Goal: Task Accomplishment & Management: Manage account settings

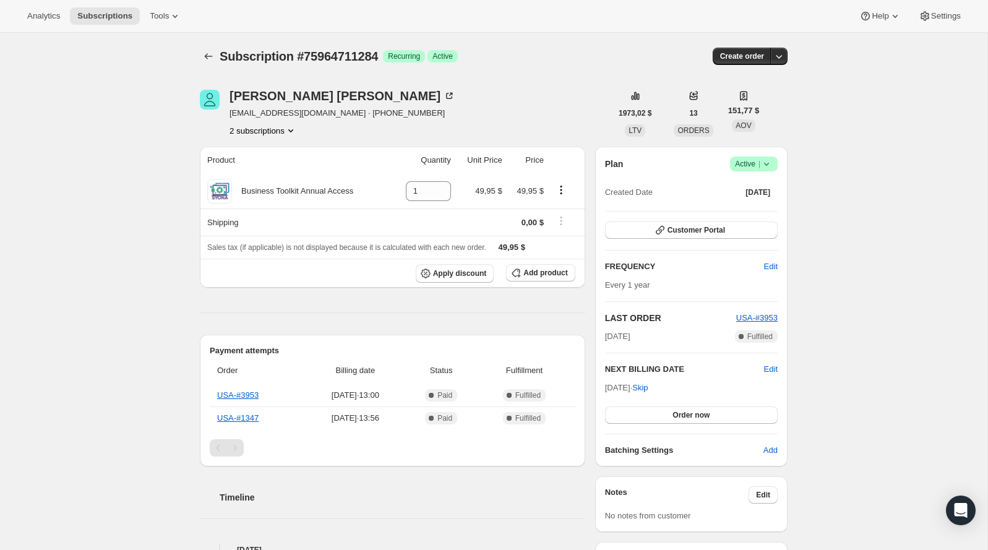
click at [339, 55] on span "Subscription #75964711284" at bounding box center [299, 57] width 158 height 14
copy span "75964711284"
click at [269, 129] on button "2 subscriptions" at bounding box center [263, 130] width 67 height 12
click at [267, 177] on span "77140754804" at bounding box center [245, 174] width 50 height 9
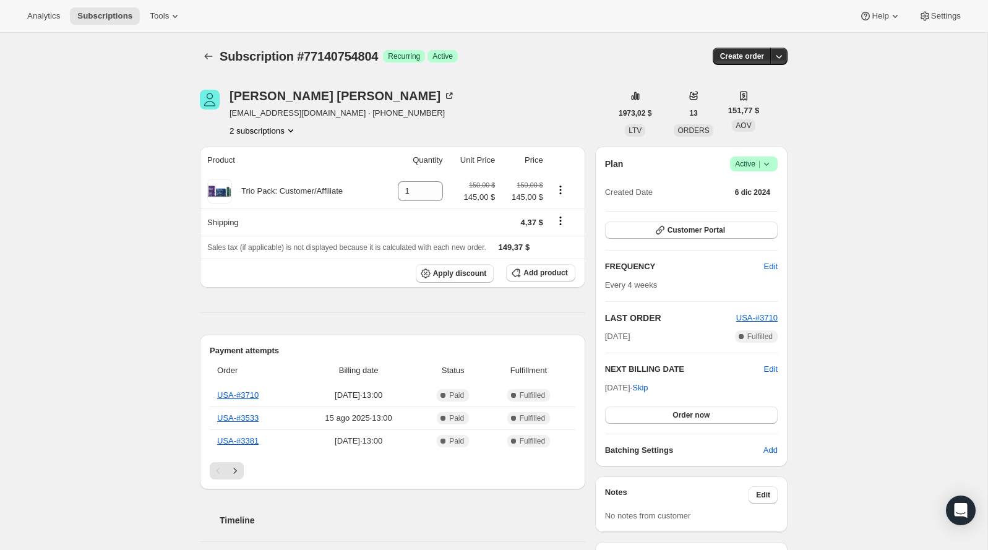
click at [334, 62] on span "Subscription #77140754804" at bounding box center [299, 57] width 158 height 14
copy span "77140754804"
copy div "Trio Pack: Customer/Affiliate"
drag, startPoint x: 356, startPoint y: 190, endPoint x: 235, endPoint y: 186, distance: 121.3
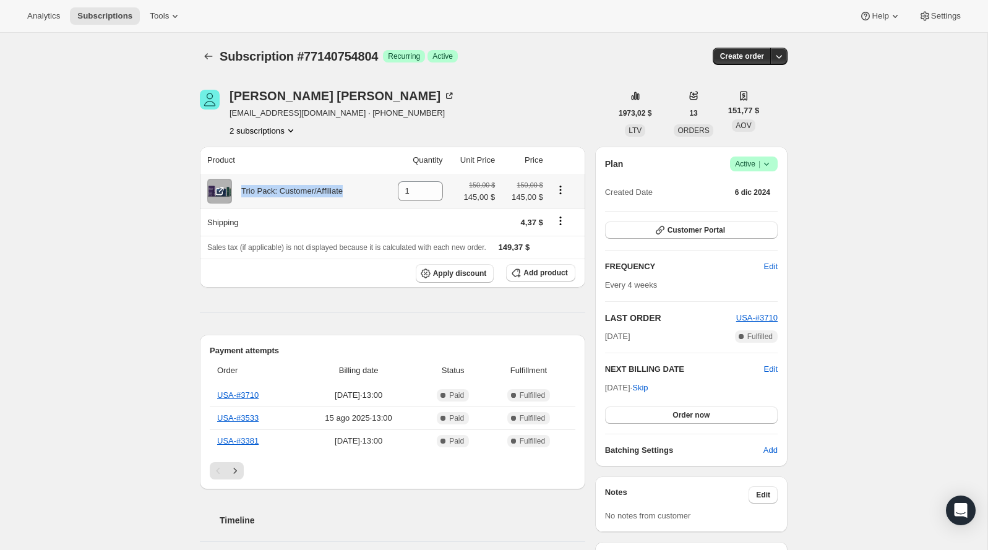
click at [235, 186] on div "Trio Pack: Customer/Affiliate" at bounding box center [292, 191] width 170 height 25
click at [748, 167] on span "Active |" at bounding box center [754, 164] width 38 height 12
click at [725, 188] on span "Pause subscription" at bounding box center [749, 187] width 68 height 9
click at [278, 133] on button "2 subscriptions" at bounding box center [263, 130] width 67 height 12
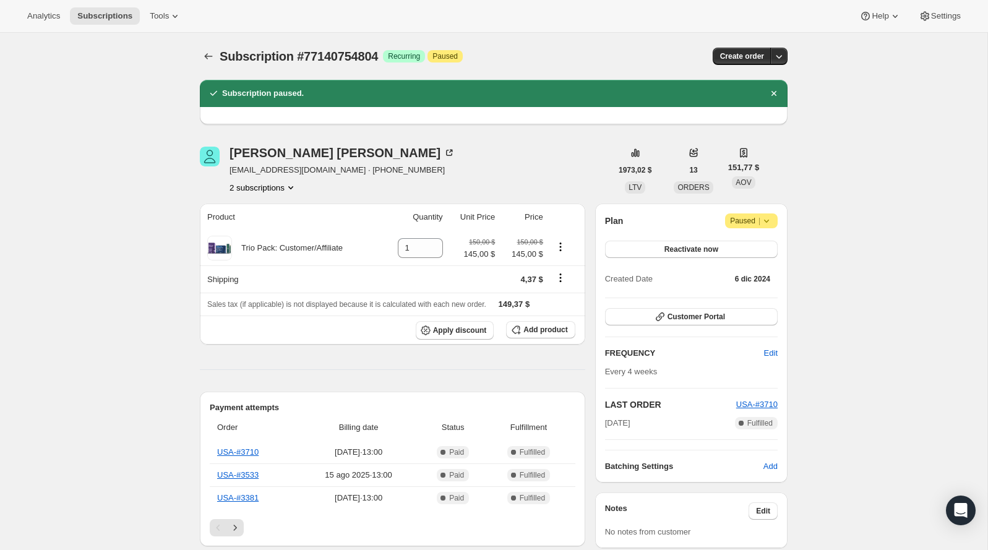
click at [267, 190] on button "2 subscriptions" at bounding box center [263, 187] width 67 height 12
click at [264, 215] on span "75964711284" at bounding box center [262, 210] width 86 height 12
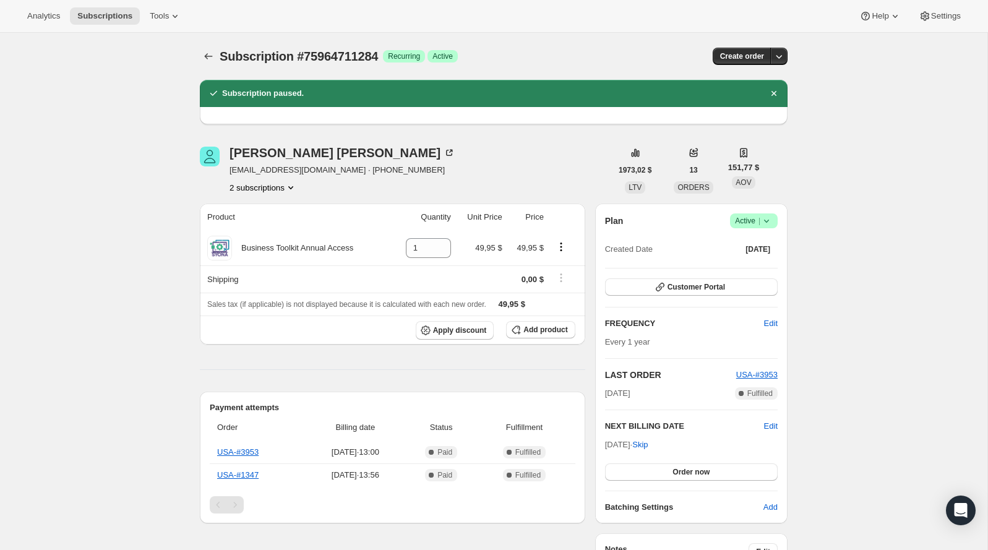
click at [764, 223] on icon at bounding box center [767, 221] width 12 height 12
click at [722, 248] on span "Pause subscription" at bounding box center [749, 244] width 68 height 9
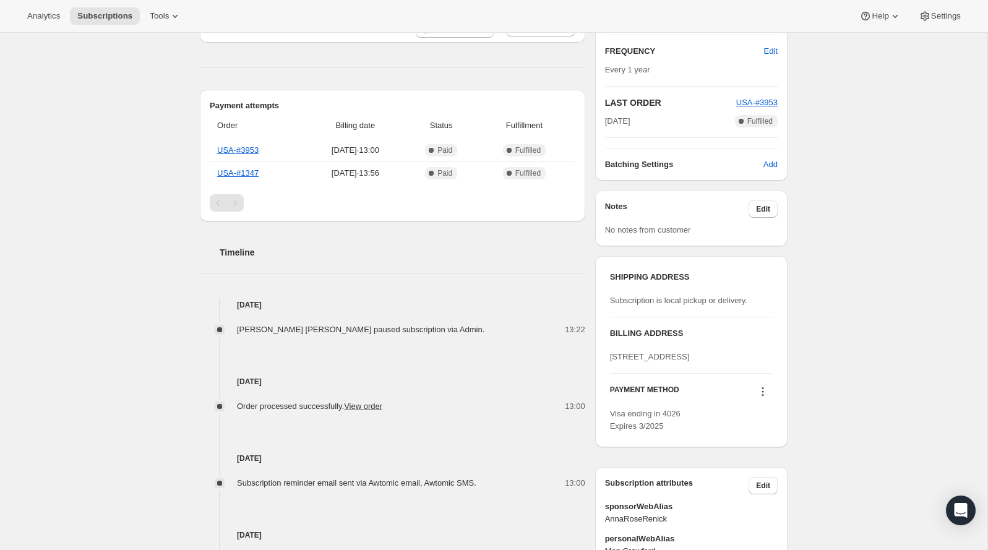
scroll to position [363, 0]
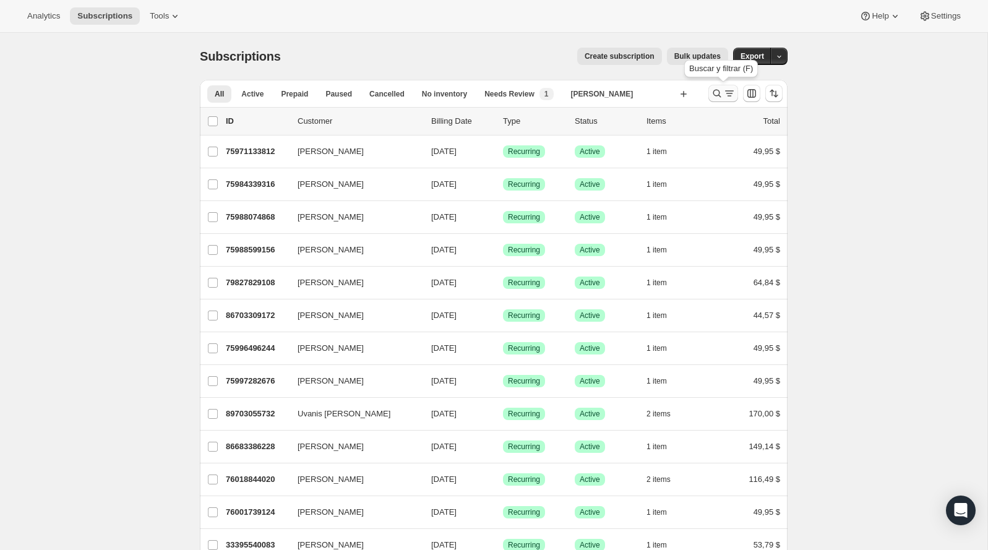
click at [719, 92] on icon "Buscar y filtrar resultados" at bounding box center [717, 93] width 12 height 12
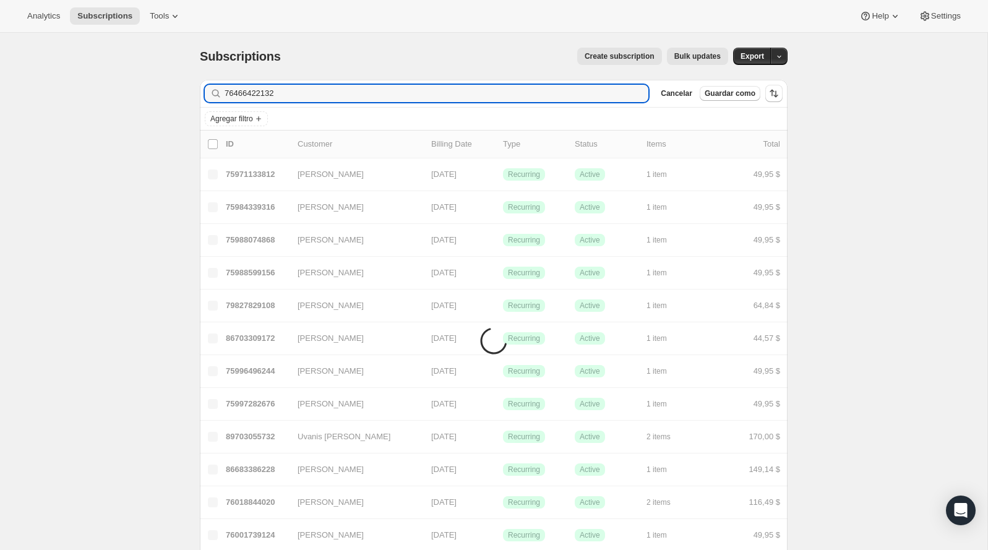
type input "76466422132"
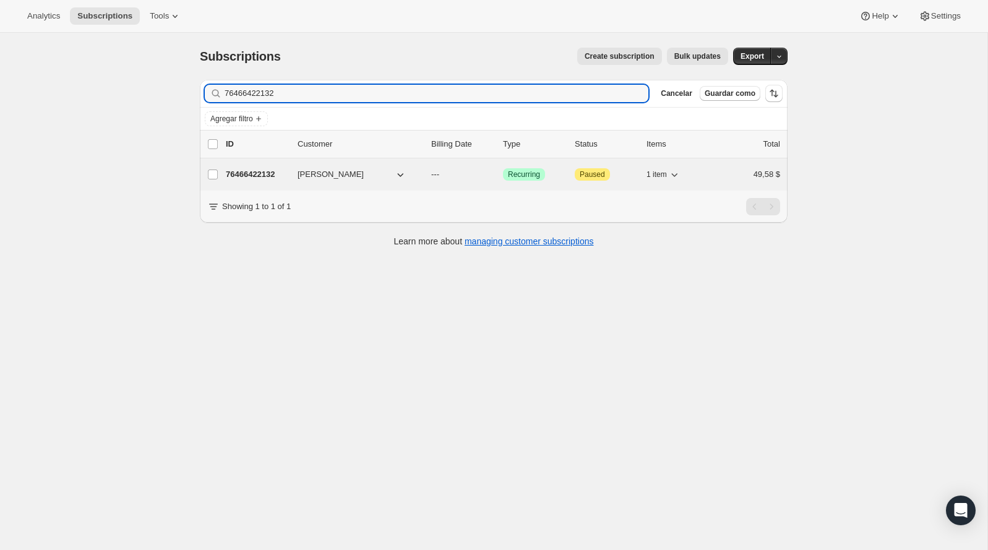
click at [261, 175] on p "76466422132" at bounding box center [257, 174] width 62 height 12
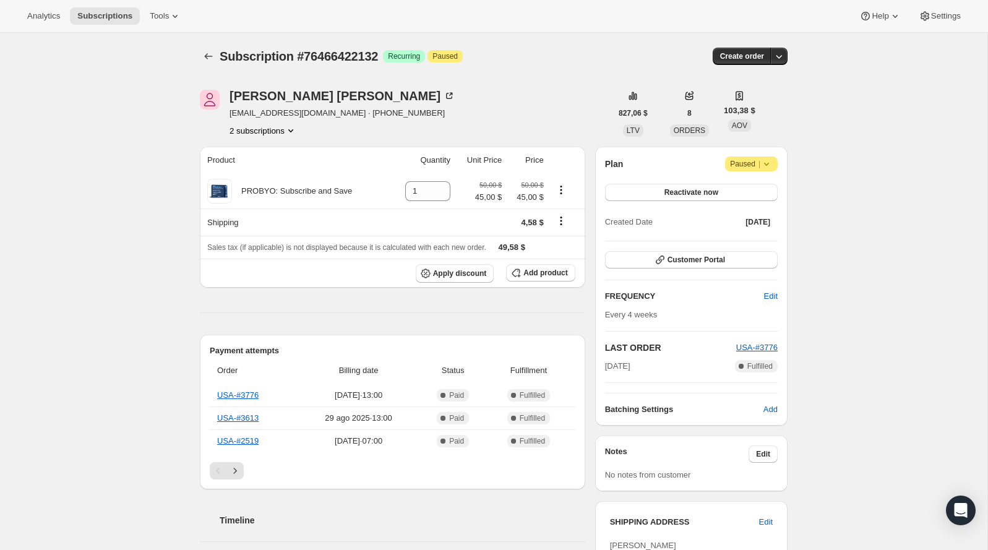
click at [262, 132] on button "2 subscriptions" at bounding box center [263, 130] width 67 height 12
click at [280, 150] on span "76462358900" at bounding box center [262, 153] width 86 height 12
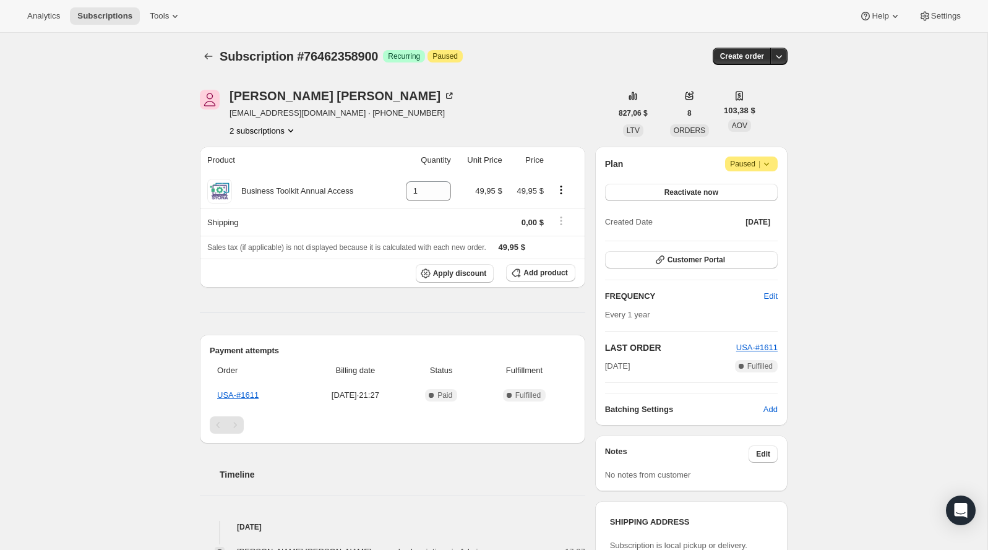
click at [275, 129] on button "2 subscriptions" at bounding box center [263, 130] width 67 height 12
drag, startPoint x: 274, startPoint y: 162, endPoint x: 277, endPoint y: 171, distance: 9.6
click at [277, 171] on ul "76462358900 Información Current 76466422132" at bounding box center [261, 164] width 93 height 41
click at [277, 171] on span "76466422132" at bounding box center [261, 174] width 86 height 12
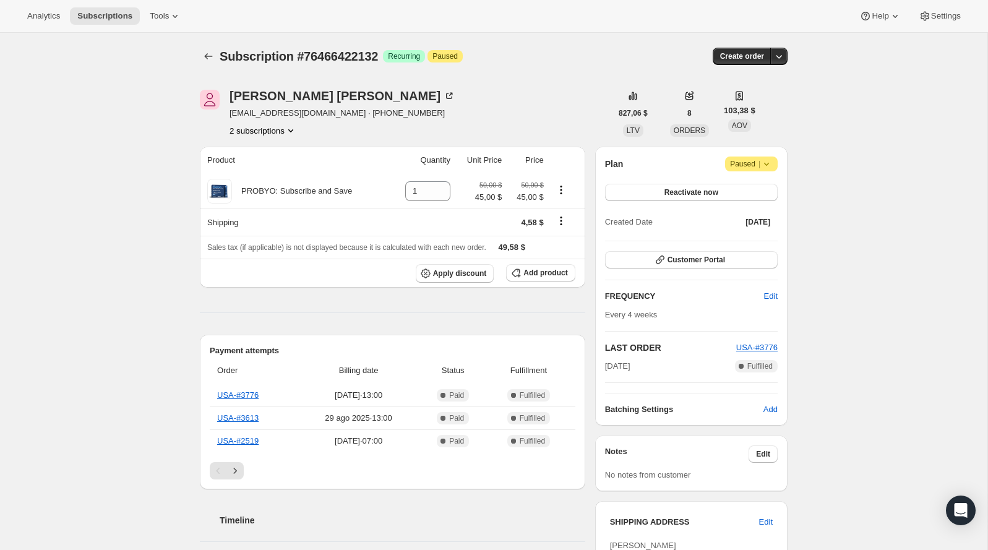
click at [752, 157] on span "Atención Paused |" at bounding box center [751, 164] width 53 height 15
click at [735, 190] on span "Cancel subscription" at bounding box center [748, 187] width 70 height 9
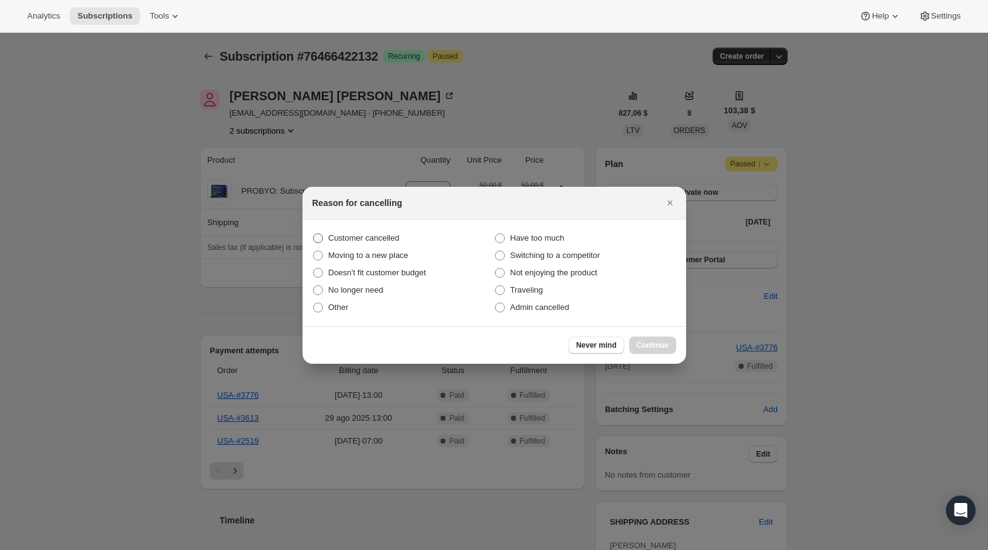
click at [381, 241] on span "Customer cancelled" at bounding box center [364, 237] width 71 height 9
click at [314, 234] on input "Customer cancelled" at bounding box center [313, 233] width 1 height 1
radio input "true"
click at [645, 342] on span "Continue" at bounding box center [653, 345] width 32 height 10
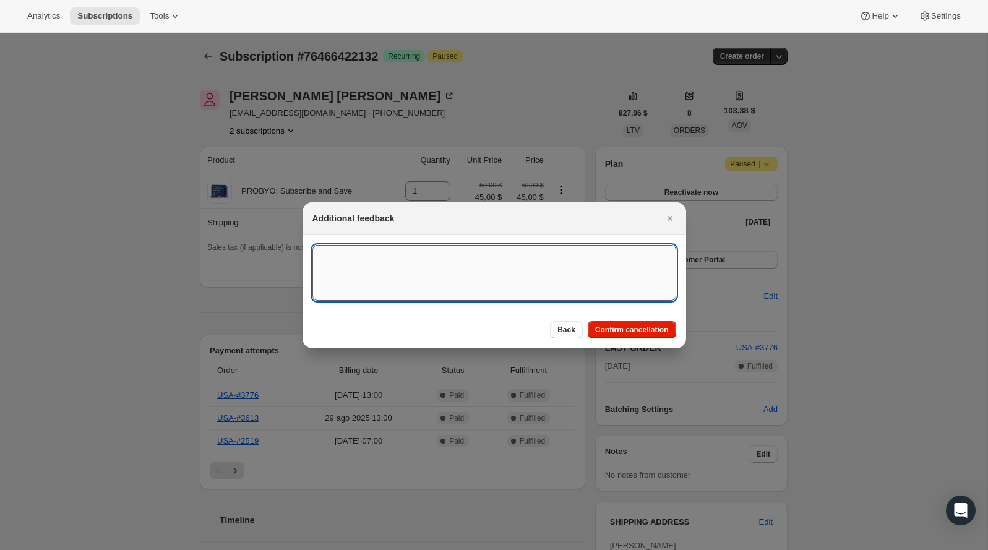
click at [415, 266] on textarea ":rg7:" at bounding box center [494, 273] width 364 height 56
type textarea "Customer canceled BA agreement"
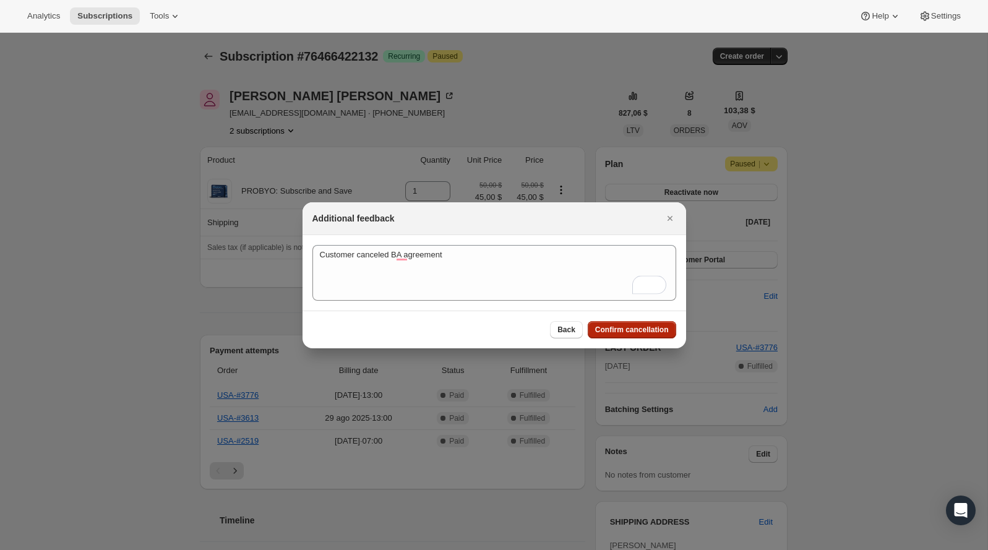
click at [626, 334] on button "Confirm cancellation" at bounding box center [632, 329] width 88 height 17
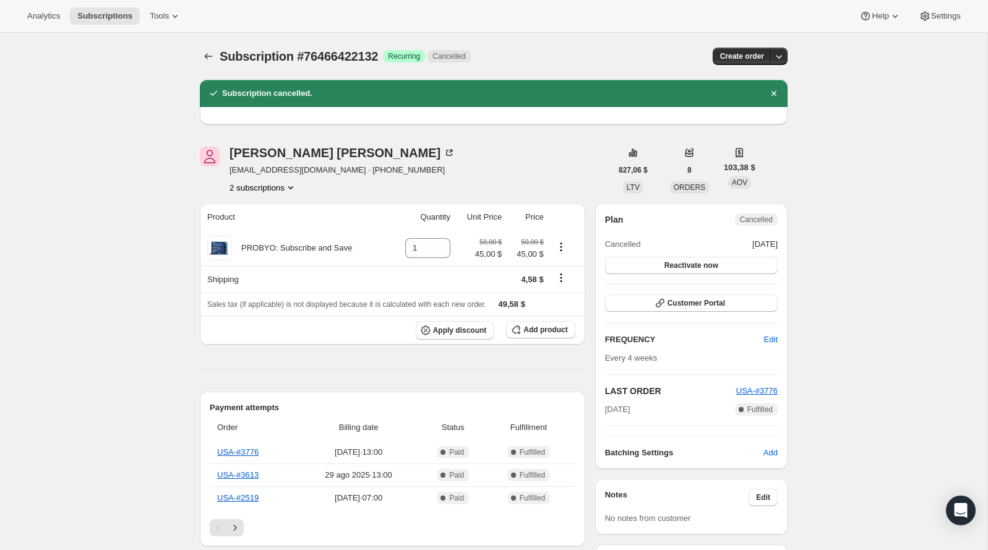
click at [266, 187] on button "2 subscriptions" at bounding box center [263, 187] width 67 height 12
click at [283, 213] on span "76462358900" at bounding box center [262, 210] width 86 height 12
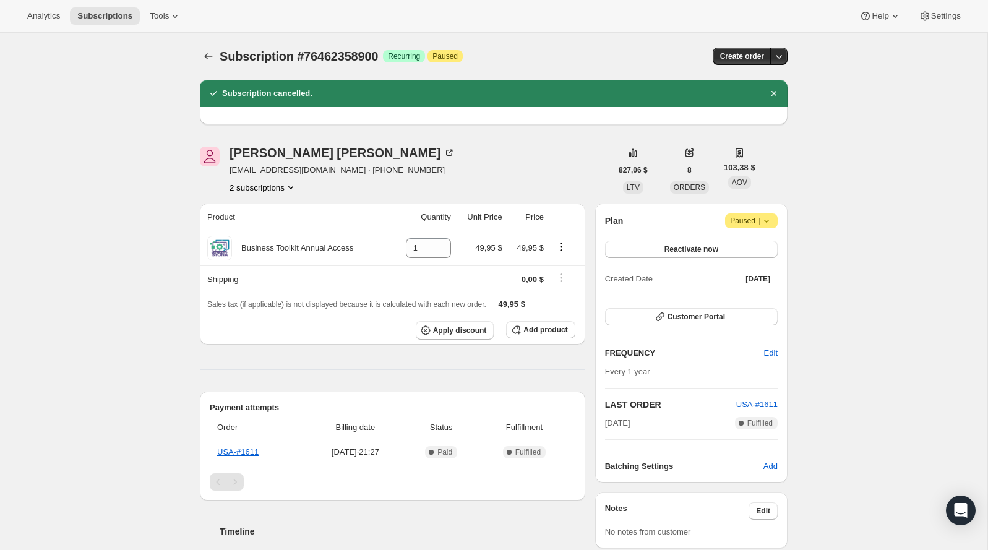
click at [769, 220] on icon at bounding box center [767, 221] width 12 height 12
click at [734, 248] on span "Cancel subscription" at bounding box center [748, 244] width 70 height 9
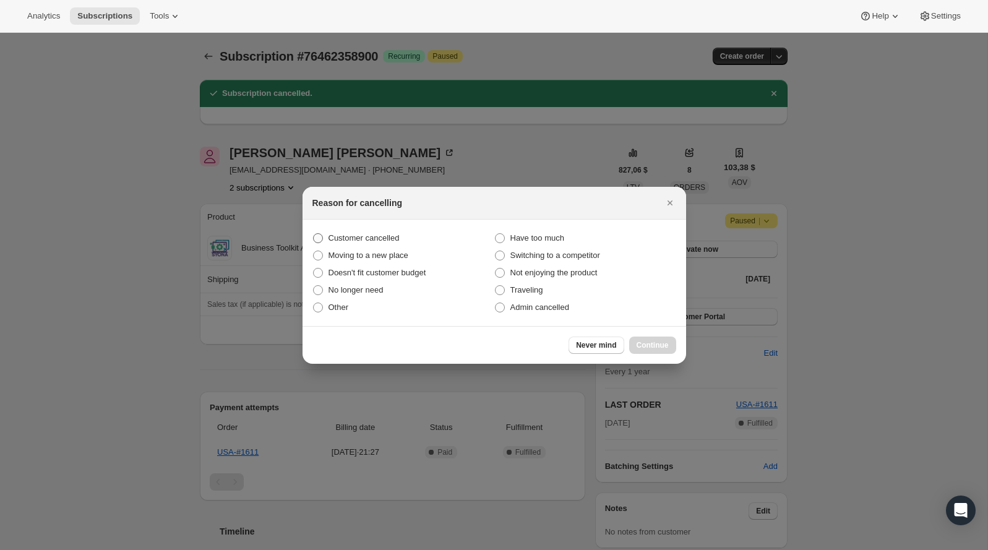
click at [350, 238] on span "Customer cancelled" at bounding box center [364, 237] width 71 height 9
click at [314, 234] on input "Customer cancelled" at bounding box center [313, 233] width 1 height 1
radio input "true"
click at [656, 347] on span "Continue" at bounding box center [653, 345] width 32 height 10
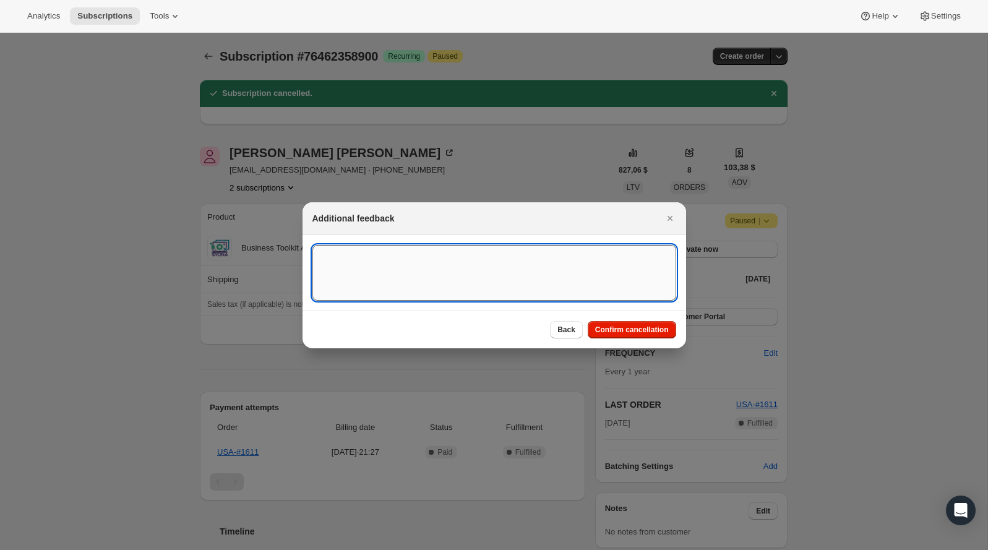
click at [480, 296] on textarea ":rl0:" at bounding box center [494, 273] width 364 height 56
type textarea "Customer canceled BA agreement"
click at [612, 324] on button "Confirm cancellation" at bounding box center [632, 329] width 88 height 17
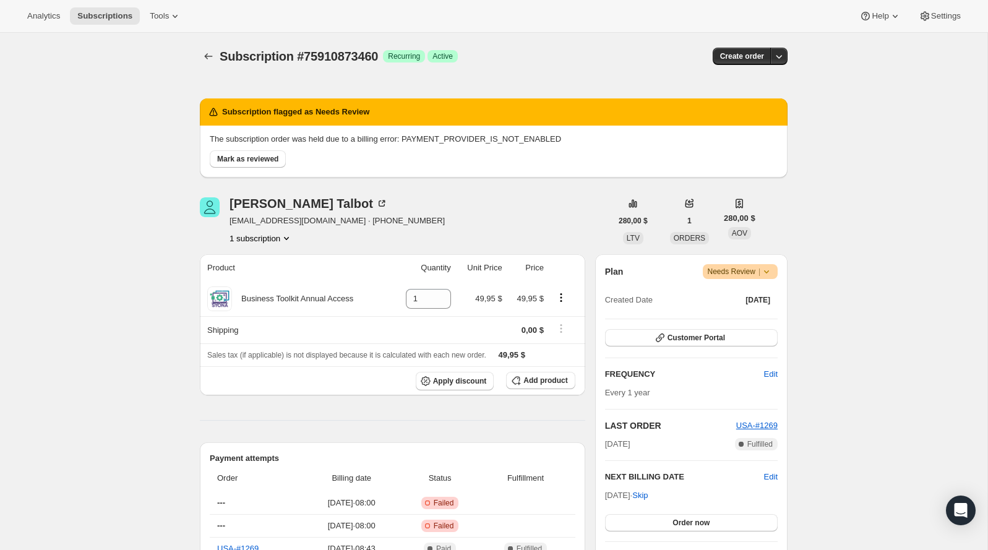
click at [361, 46] on div "Subscription #75910873460. Esta página está lista Subscription #75910873460 Log…" at bounding box center [494, 56] width 588 height 47
click at [360, 51] on span "Subscription #75910873460" at bounding box center [299, 57] width 158 height 14
copy span "75910873460"
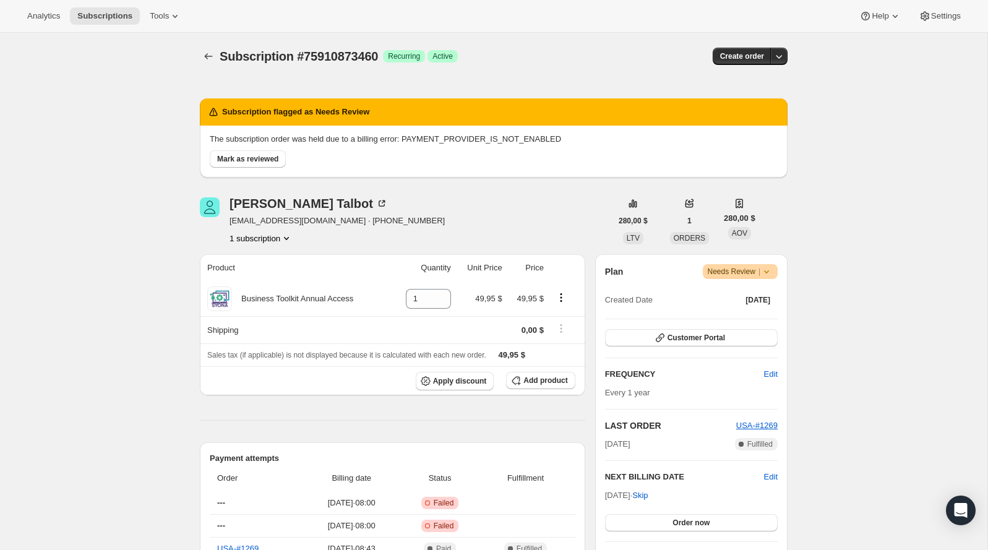
click at [733, 275] on span "Needs Review |" at bounding box center [741, 271] width 66 height 12
click at [731, 295] on span "Pause subscription" at bounding box center [734, 295] width 68 height 9
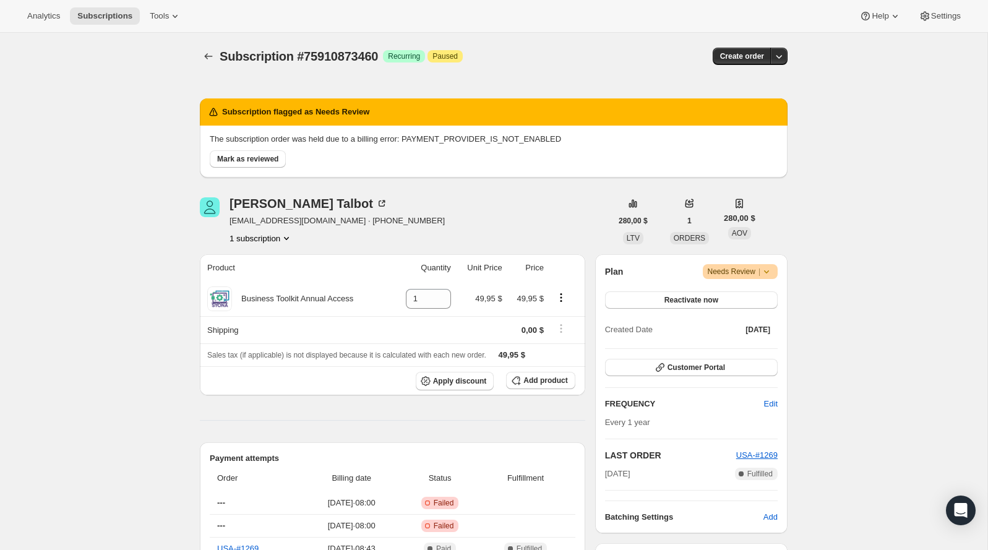
click at [761, 270] on icon at bounding box center [767, 271] width 12 height 12
click at [752, 274] on span "Needs Review |" at bounding box center [741, 271] width 66 height 12
